Goal: Task Accomplishment & Management: Use online tool/utility

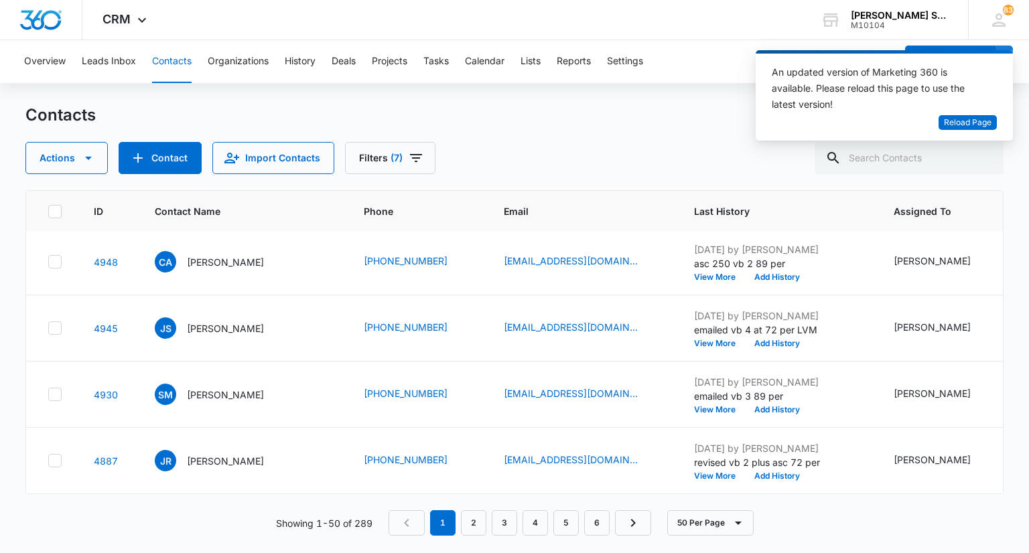
scroll to position [134, 0]
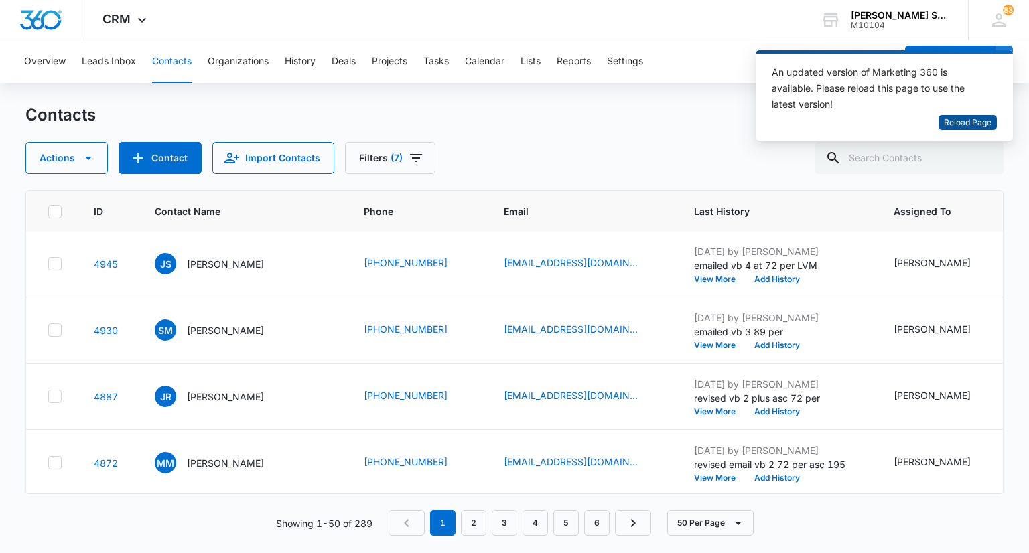
click at [954, 119] on span "Reload Page" at bounding box center [968, 123] width 48 height 13
